Goal: Transaction & Acquisition: Book appointment/travel/reservation

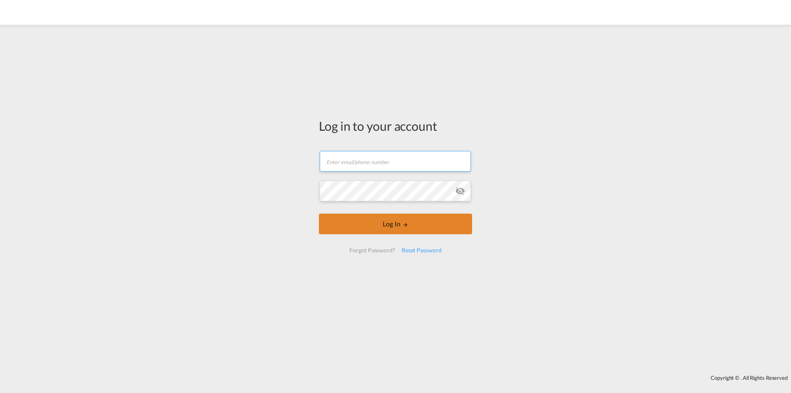
type input "[EMAIL_ADDRESS][DOMAIN_NAME]"
click at [389, 224] on button "Log In" at bounding box center [395, 223] width 153 height 21
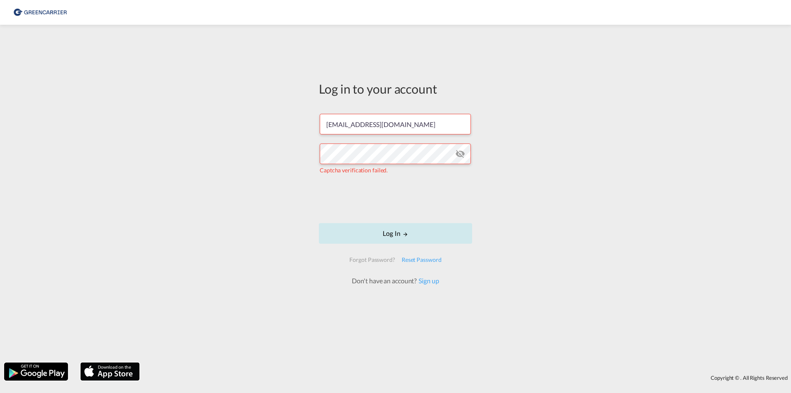
click at [384, 234] on button "Log In" at bounding box center [395, 233] width 153 height 21
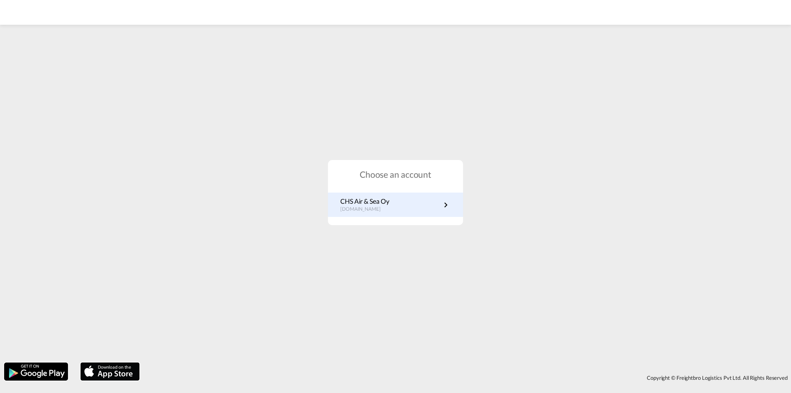
click at [389, 209] on p "fi.portal.greencarrier.com" at bounding box center [364, 209] width 49 height 7
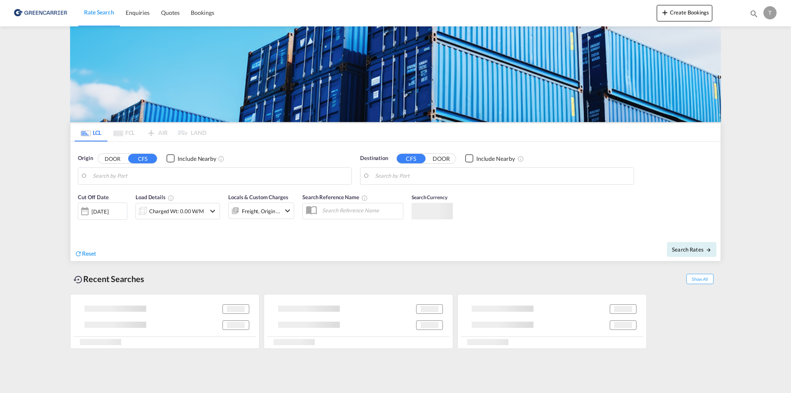
type input "[GEOGRAPHIC_DATA] ([GEOGRAPHIC_DATA]), [GEOGRAPHIC_DATA]"
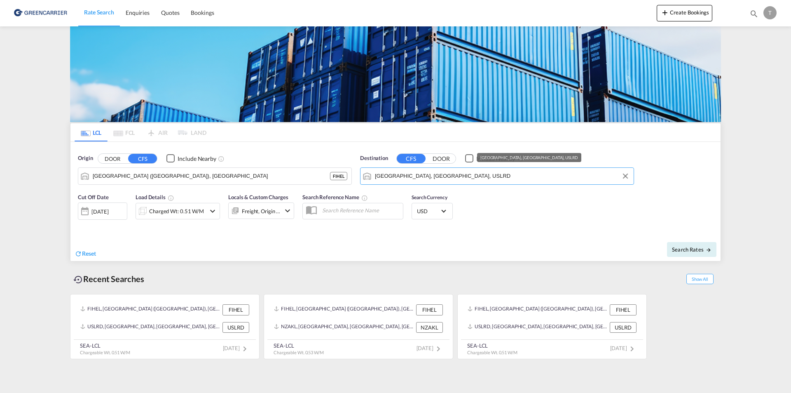
drag, startPoint x: 455, startPoint y: 176, endPoint x: 374, endPoint y: 177, distance: 80.7
click at [374, 177] on md-input-container "[GEOGRAPHIC_DATA], [GEOGRAPHIC_DATA], USLRD" at bounding box center [496, 176] width 273 height 16
click at [454, 179] on input "[GEOGRAPHIC_DATA], [GEOGRAPHIC_DATA], USLRD" at bounding box center [502, 176] width 255 height 12
drag, startPoint x: 448, startPoint y: 177, endPoint x: 360, endPoint y: 180, distance: 87.4
click at [360, 180] on md-input-container "[GEOGRAPHIC_DATA], [GEOGRAPHIC_DATA], USLRD" at bounding box center [496, 176] width 273 height 16
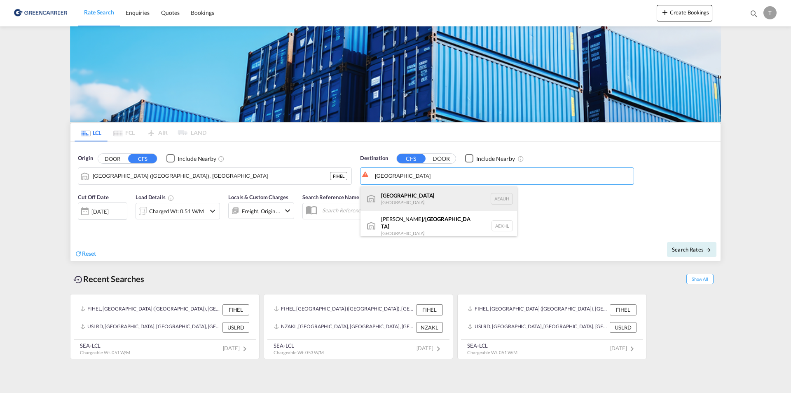
click at [414, 199] on div "[GEOGRAPHIC_DATA] [GEOGRAPHIC_DATA] [GEOGRAPHIC_DATA]" at bounding box center [438, 198] width 157 height 25
type input "[GEOGRAPHIC_DATA], [GEOGRAPHIC_DATA]"
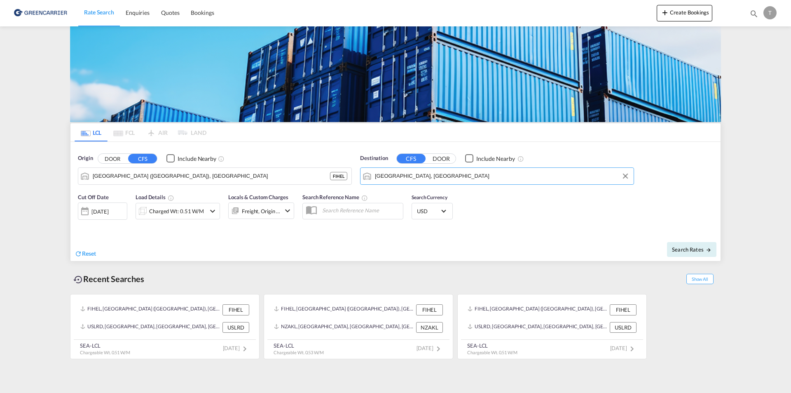
click at [210, 213] on md-icon "icon-chevron-down" at bounding box center [213, 211] width 10 height 10
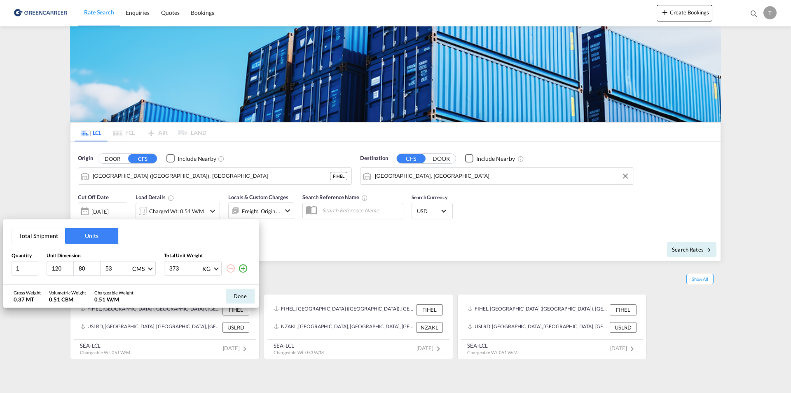
click at [59, 270] on input "120" at bounding box center [62, 267] width 22 height 7
type input "208"
type input "185"
type input "240"
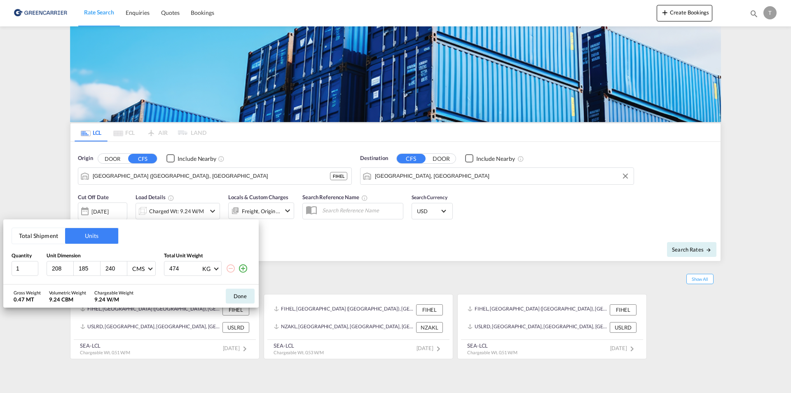
type input "474"
click at [243, 265] on md-icon "icon-plus-circle-outline" at bounding box center [243, 268] width 10 height 10
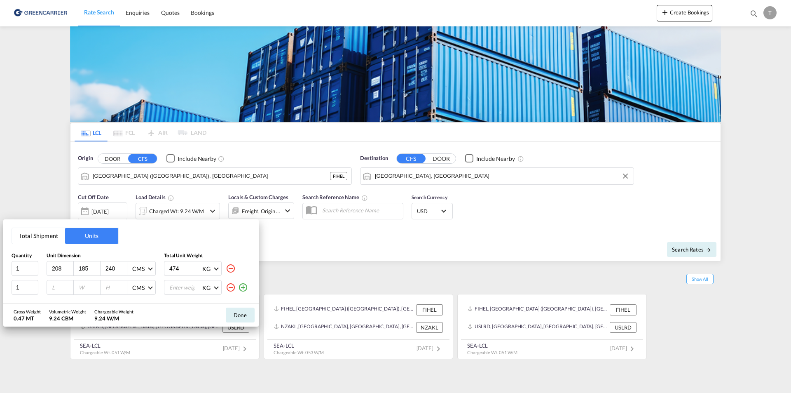
click at [58, 289] on input "number" at bounding box center [62, 286] width 22 height 7
type input "208"
type input "185"
type input "240"
type input "859"
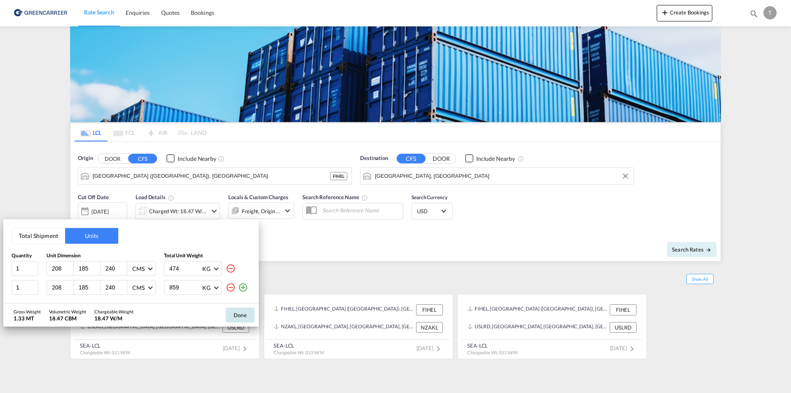
click at [238, 313] on button "Done" at bounding box center [240, 314] width 29 height 15
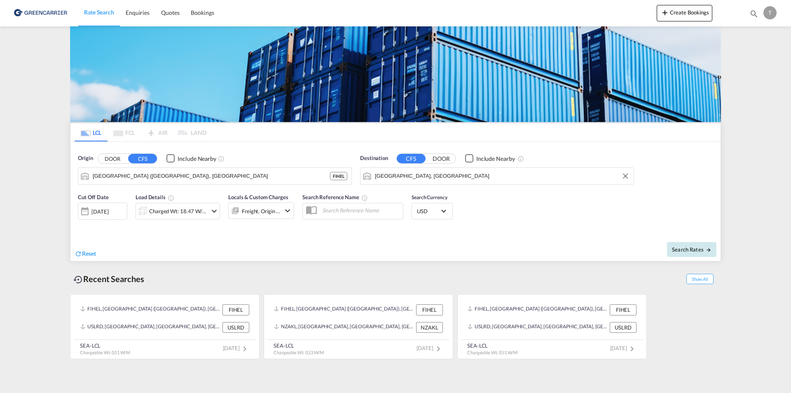
click at [684, 248] on span "Search Rates" at bounding box center [692, 249] width 40 height 7
type input "FIHEL to AEAUH / [DATE]"
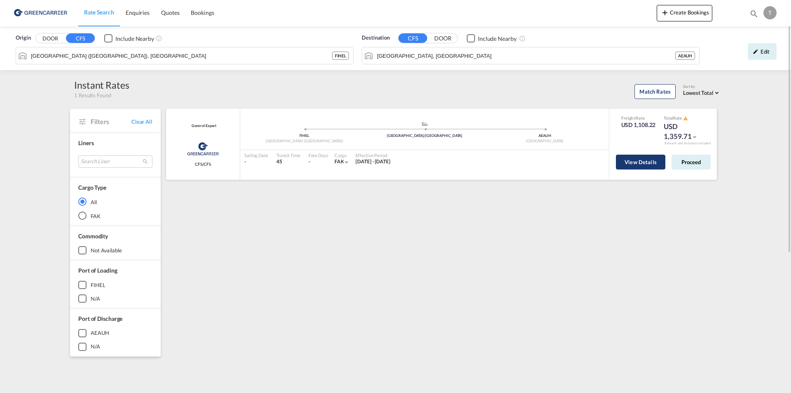
click at [642, 165] on button "View Details" at bounding box center [640, 161] width 49 height 15
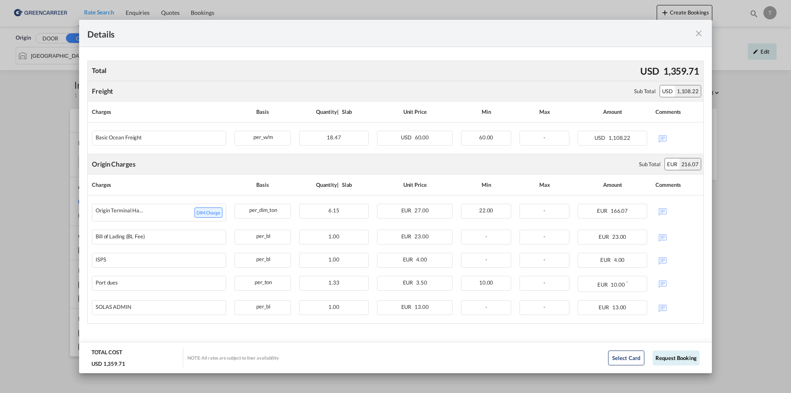
scroll to position [145, 0]
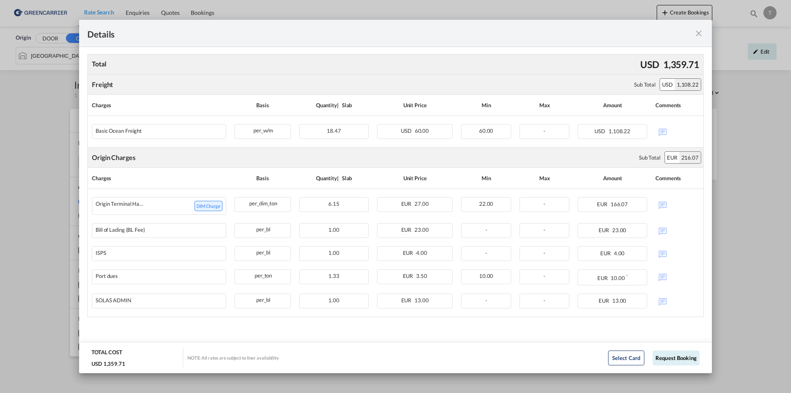
click at [700, 35] on md-icon "icon-close fg-AAA8AD m-0 cursor" at bounding box center [699, 33] width 10 height 10
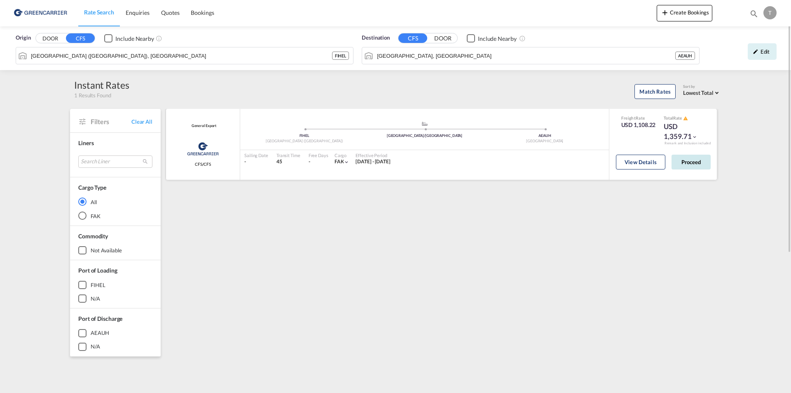
click at [690, 165] on button "Proceed" at bounding box center [690, 161] width 39 height 15
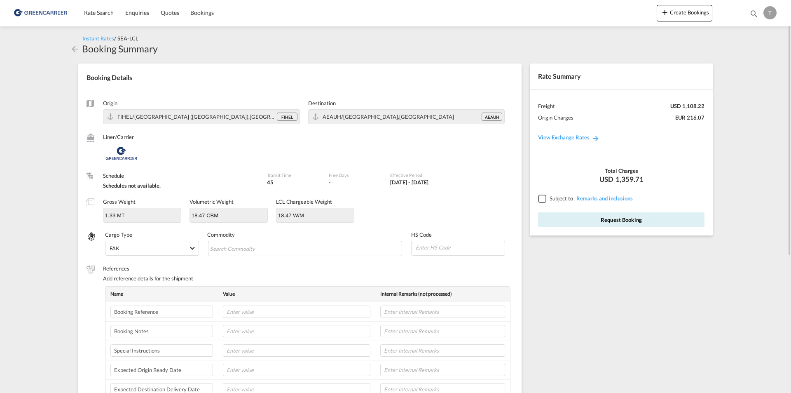
click at [543, 199] on div at bounding box center [541, 197] width 7 height 7
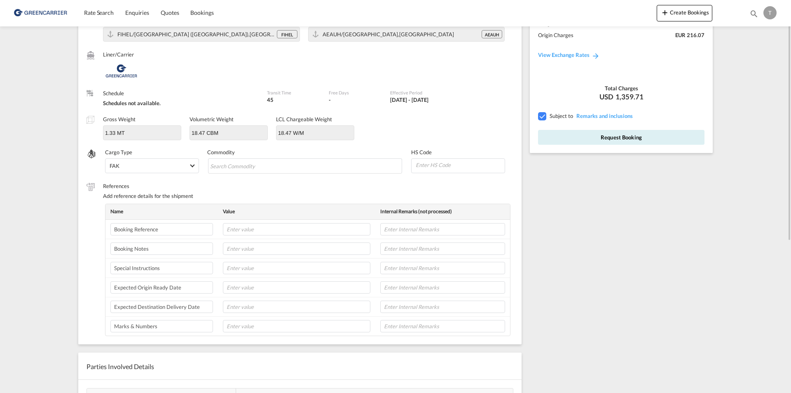
scroll to position [41, 0]
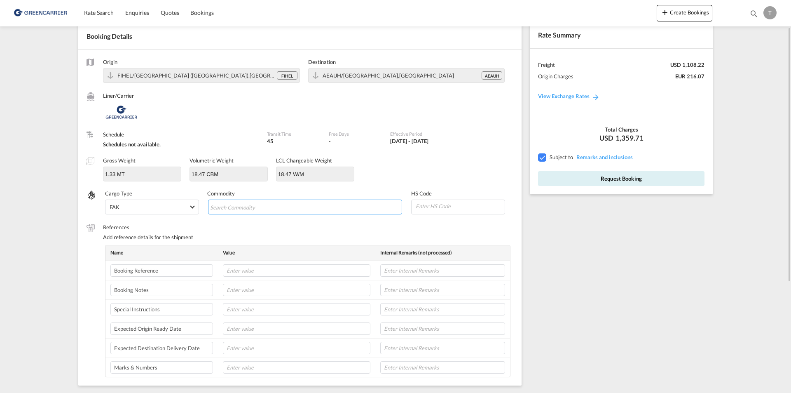
click at [236, 208] on input "Search Commodity" at bounding box center [247, 207] width 75 height 13
paste input "FLANGED BEARING"
type input "FLANGED BEARING"
click at [238, 207] on span "FLANGED BEARING" at bounding box center [240, 206] width 51 height 6
click at [240, 207] on span "FLANGED BEARING" at bounding box center [240, 206] width 51 height 6
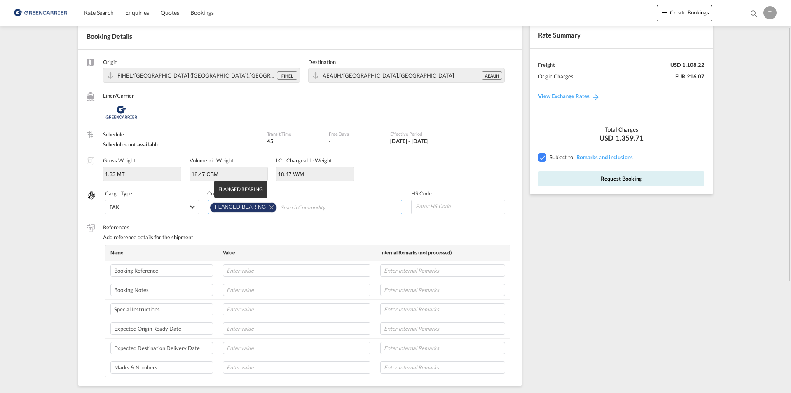
click at [241, 208] on span "FLANGED BEARING" at bounding box center [240, 206] width 51 height 6
click at [435, 208] on input at bounding box center [460, 206] width 90 height 12
type input "8"
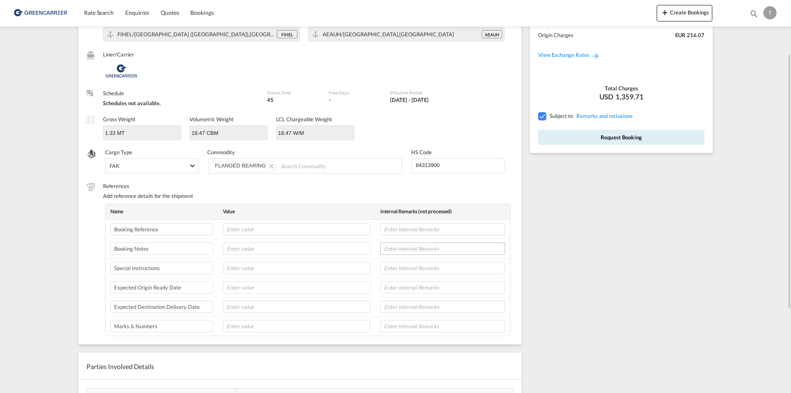
type input "84313900"
click at [407, 248] on input "text" at bounding box center [442, 248] width 125 height 12
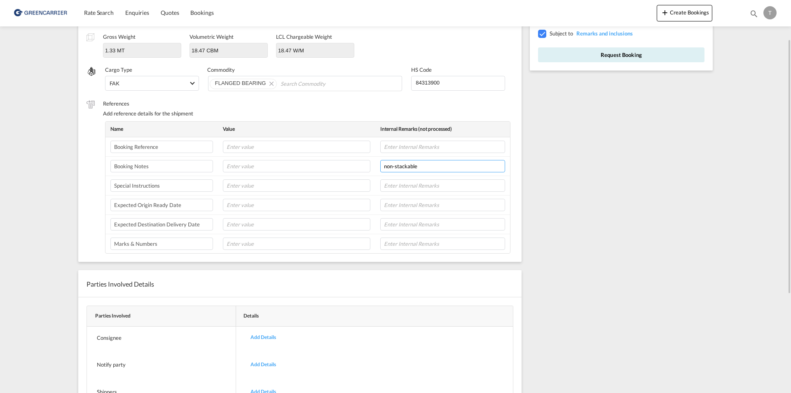
scroll to position [124, 0]
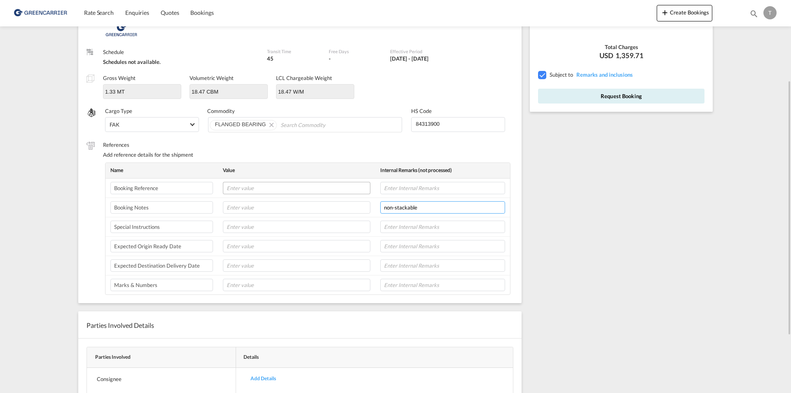
type input "non-stackable"
click at [247, 186] on input "text" at bounding box center [296, 188] width 147 height 12
type input "g"
type input "GVAES2509296"
drag, startPoint x: 419, startPoint y: 205, endPoint x: 373, endPoint y: 204, distance: 46.5
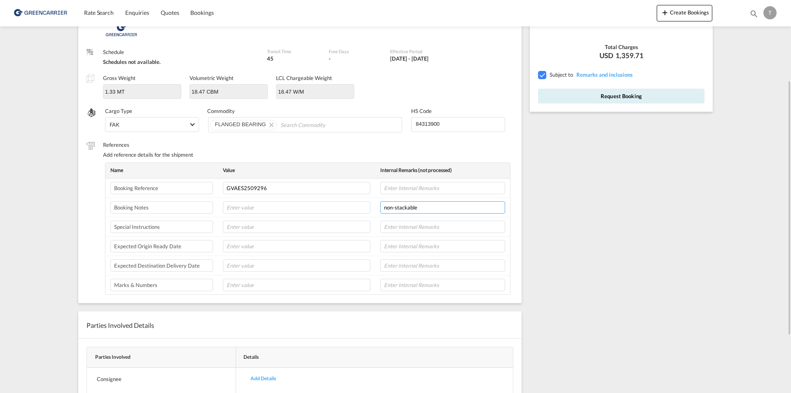
click at [373, 204] on tr "Booking Notes non-stackable" at bounding box center [307, 207] width 405 height 19
click at [418, 222] on input "text" at bounding box center [442, 226] width 125 height 12
paste input "non-stackable"
type input "non-stackable"
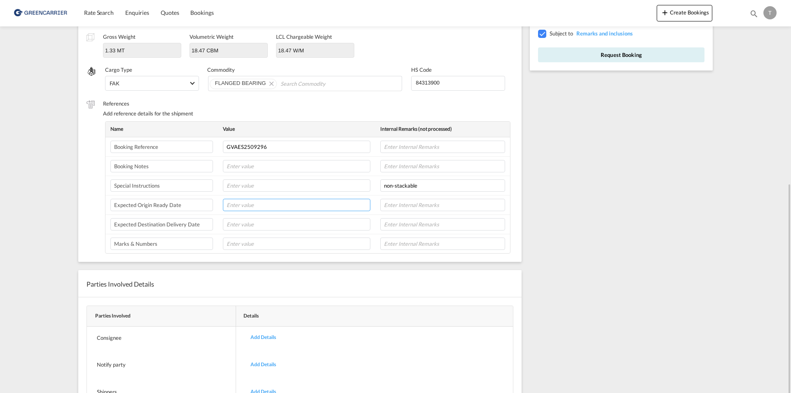
scroll to position [211, 0]
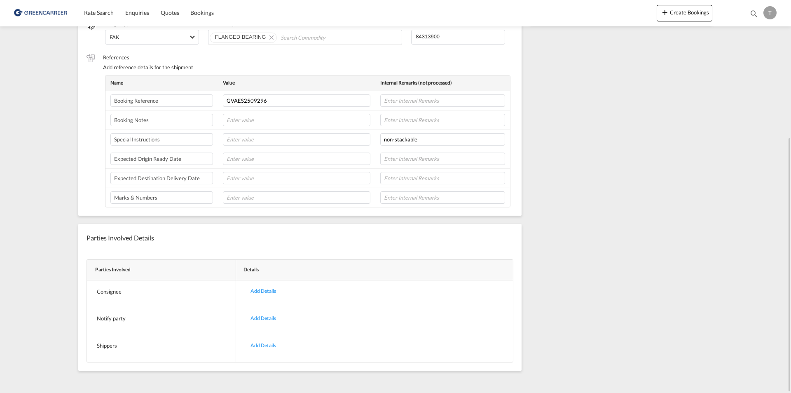
click at [263, 347] on div "Add Details" at bounding box center [263, 345] width 38 height 19
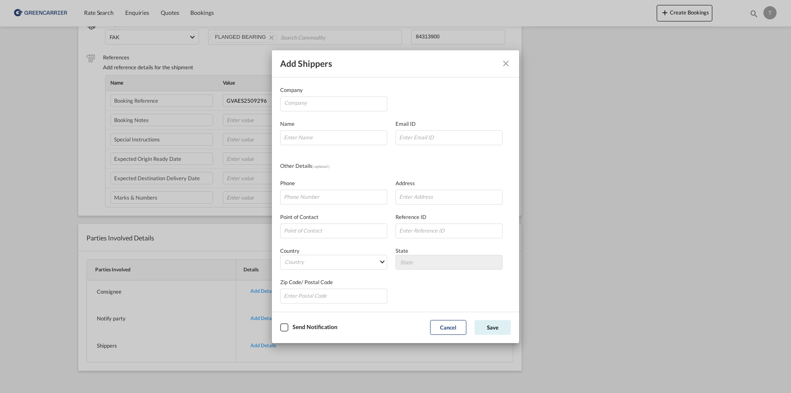
click at [504, 65] on md-icon "Close dialog" at bounding box center [506, 63] width 10 height 10
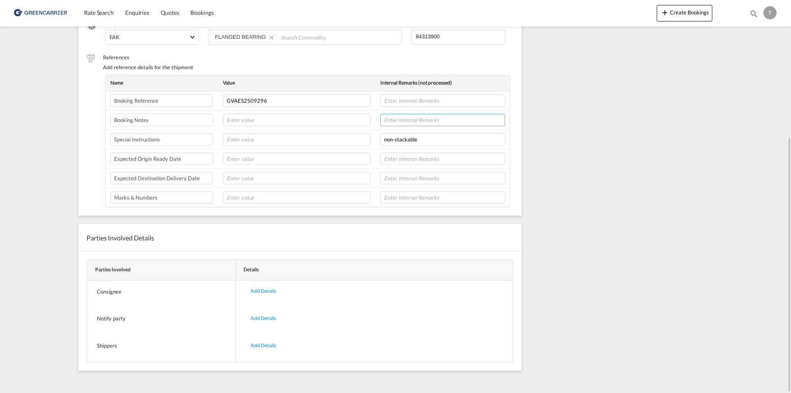
click at [402, 119] on input "text" at bounding box center [442, 120] width 125 height 12
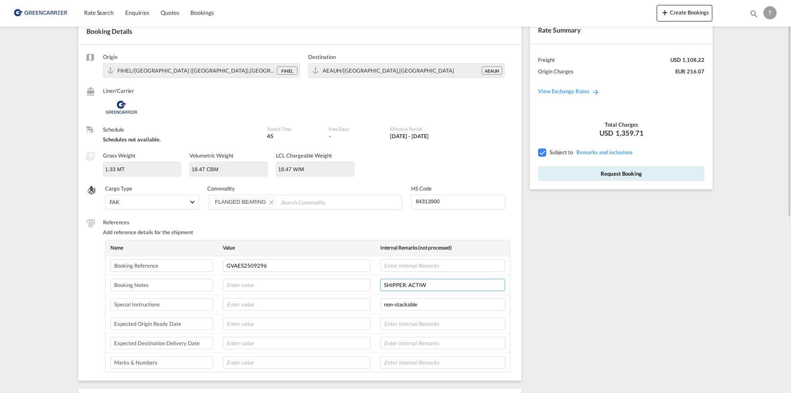
scroll to position [5, 0]
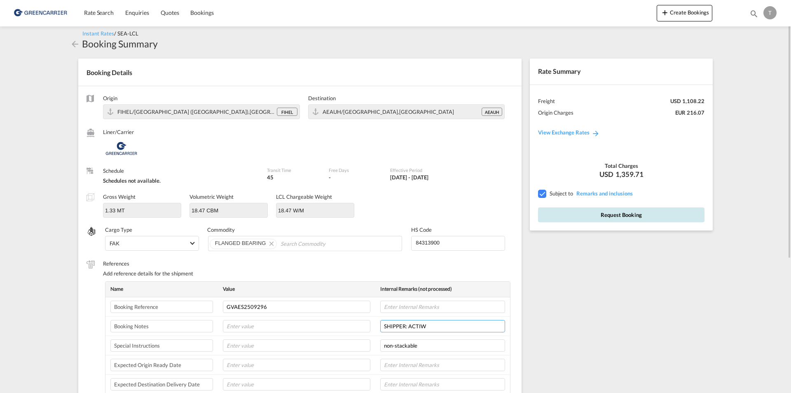
type input "SHIPPER: ACTIW"
click at [638, 214] on button "Request Booking" at bounding box center [621, 214] width 166 height 15
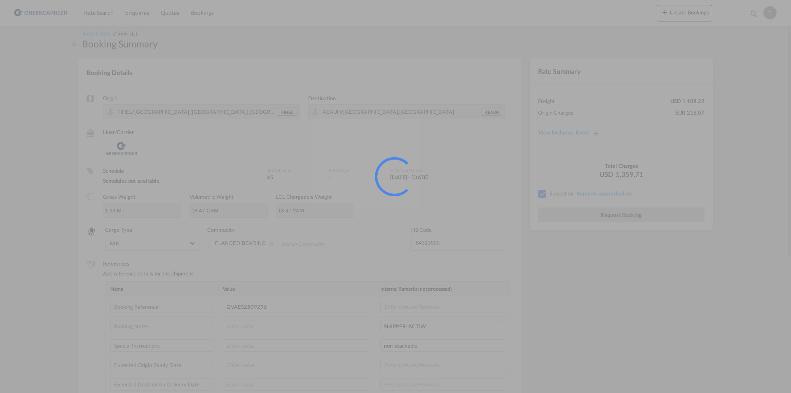
scroll to position [0, 0]
